Goal: Information Seeking & Learning: Learn about a topic

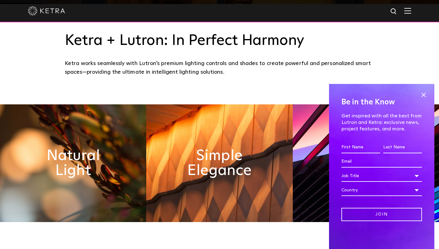
scroll to position [246, 0]
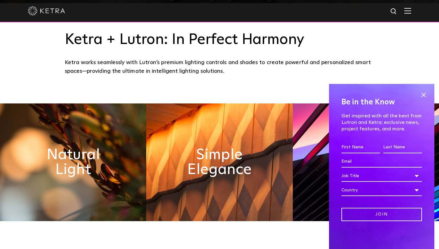
click at [422, 97] on span at bounding box center [423, 94] width 9 height 9
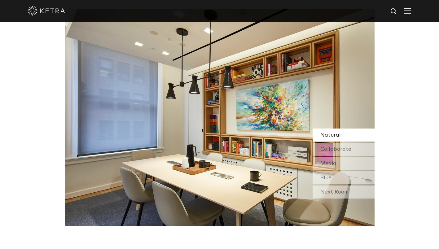
scroll to position [541, 0]
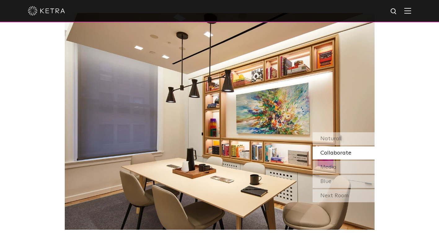
click at [330, 154] on span "Collaborate" at bounding box center [335, 153] width 31 height 6
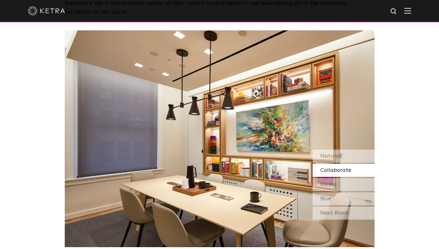
click at [328, 159] on span "Natural" at bounding box center [330, 156] width 20 height 6
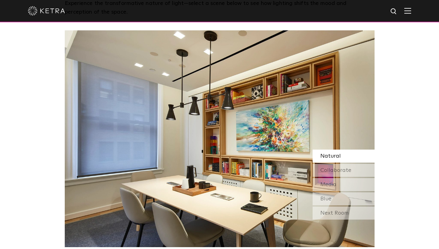
click at [327, 197] on span "Blue" at bounding box center [325, 199] width 11 height 6
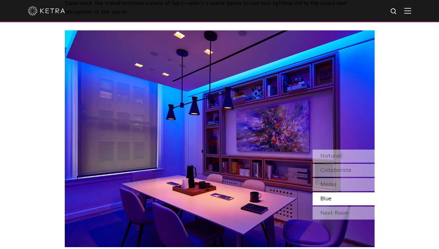
click at [331, 212] on div "Next Room" at bounding box center [344, 213] width 62 height 13
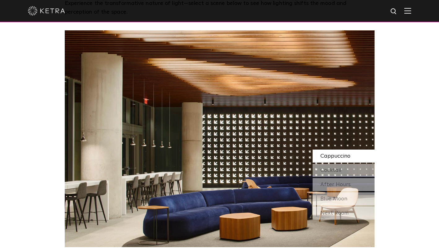
click at [333, 166] on div "Cocktail" at bounding box center [344, 170] width 62 height 13
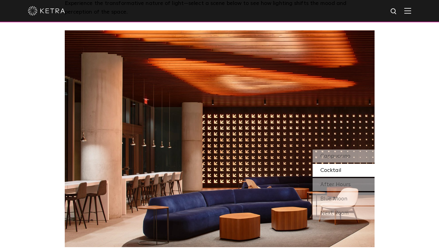
click at [329, 179] on div "After Hours" at bounding box center [344, 184] width 62 height 13
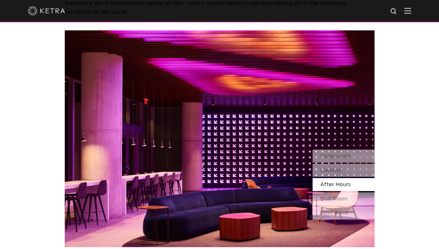
click at [336, 195] on div "Blue Moon" at bounding box center [344, 198] width 62 height 13
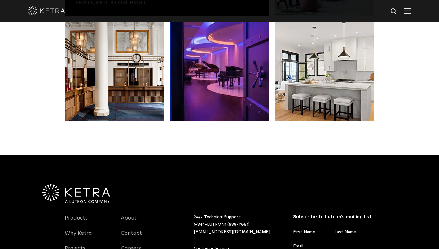
scroll to position [1197, 0]
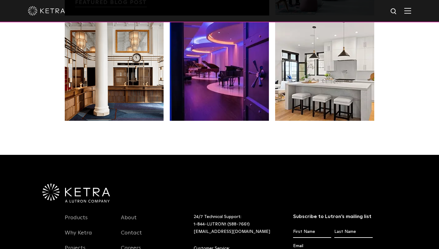
click at [79, 220] on link "Products" at bounding box center [76, 221] width 23 height 14
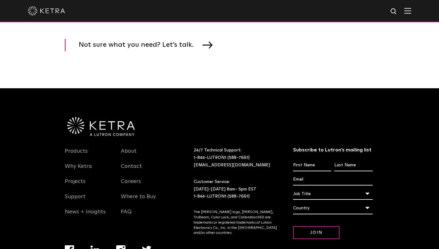
scroll to position [1058, 0]
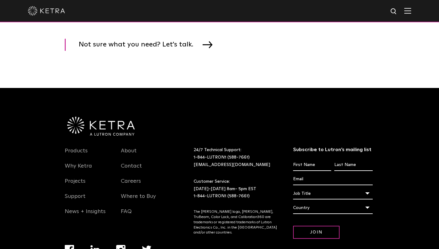
click at [92, 176] on li "Why Ketra" at bounding box center [88, 169] width 47 height 15
click at [85, 176] on link "Why Ketra" at bounding box center [78, 170] width 27 height 14
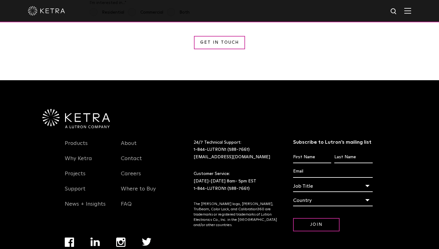
scroll to position [1151, 0]
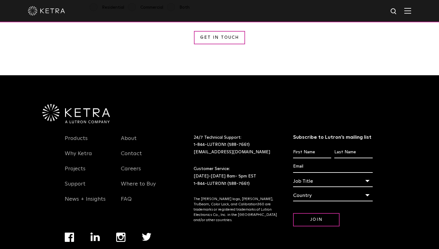
click at [129, 135] on link "About" at bounding box center [129, 142] width 16 height 14
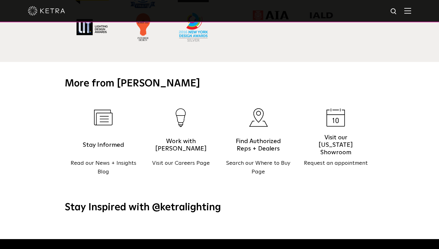
scroll to position [689, 0]
